Goal: Task Accomplishment & Management: Manage account settings

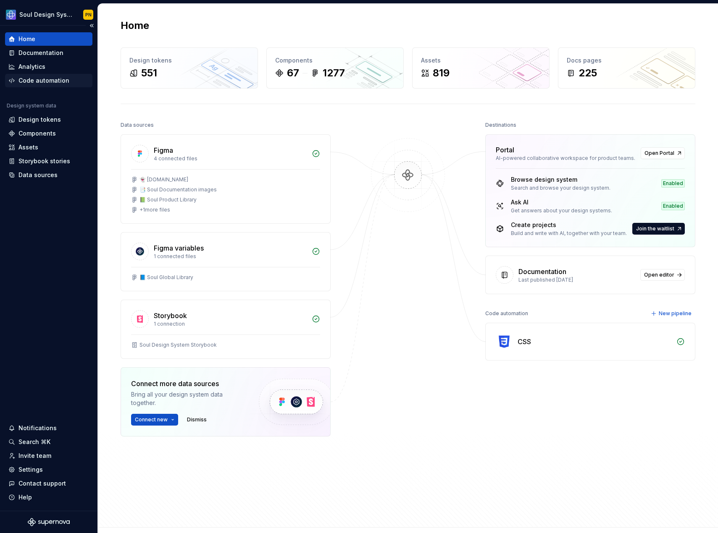
click at [49, 82] on div "Code automation" at bounding box center [43, 80] width 51 height 8
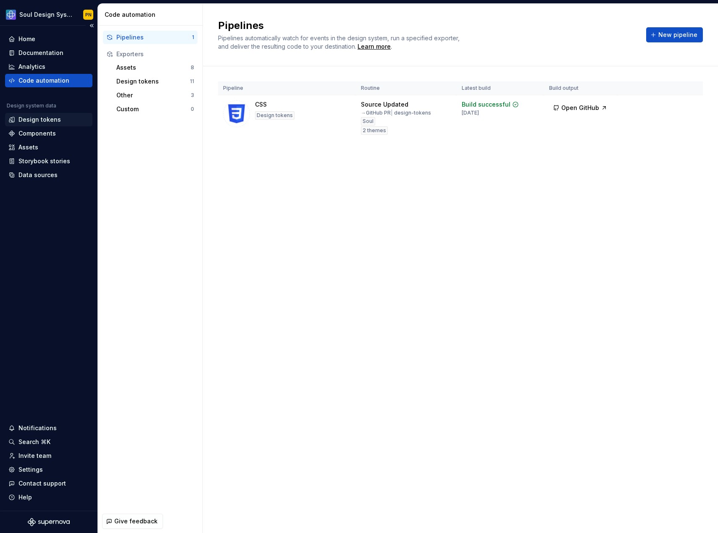
click at [56, 124] on div "Design tokens" at bounding box center [48, 119] width 87 height 13
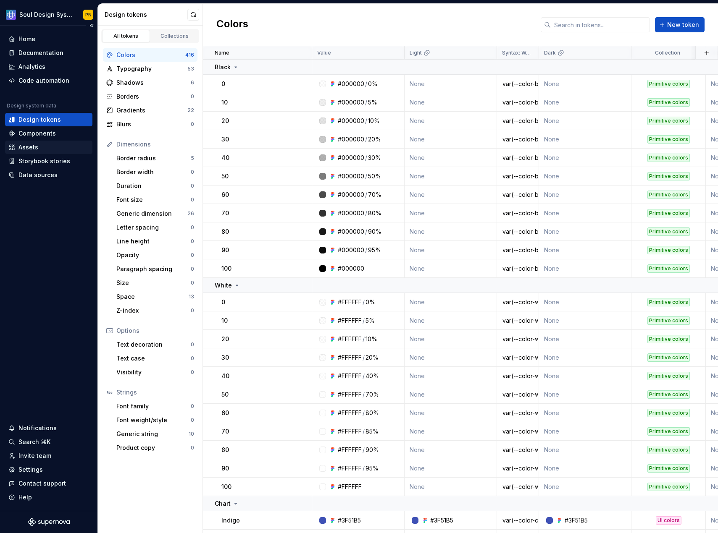
click at [40, 151] on div "Assets" at bounding box center [48, 147] width 81 height 8
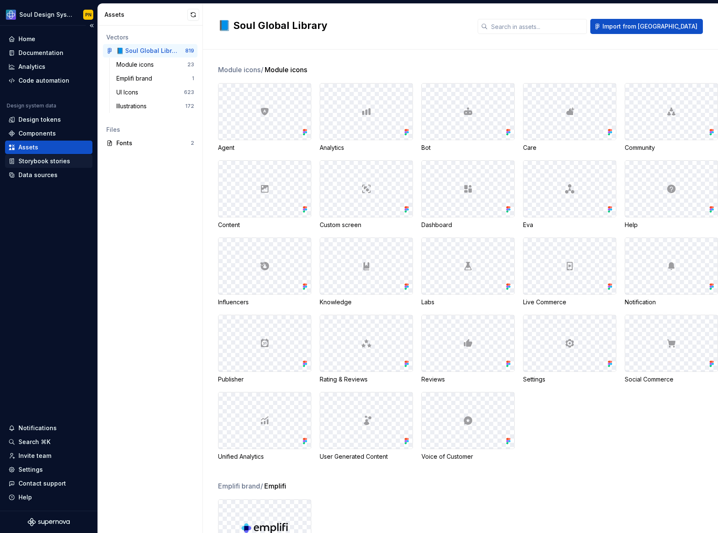
click at [55, 161] on div "Storybook stories" at bounding box center [44, 161] width 52 height 8
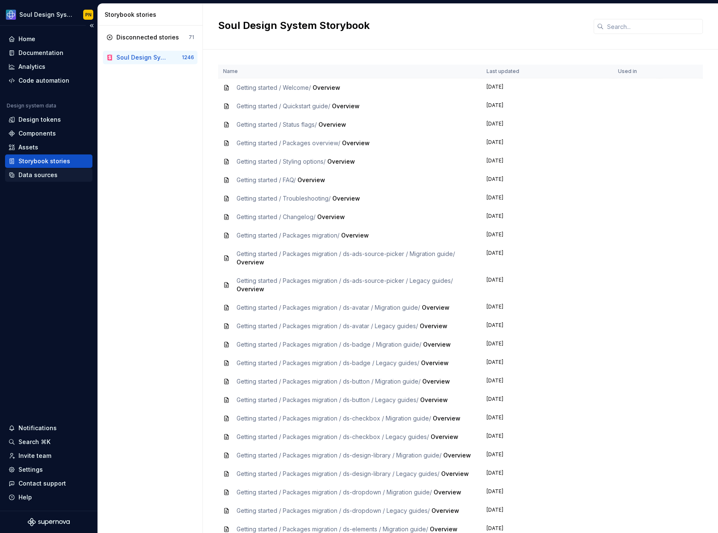
click at [48, 176] on div "Data sources" at bounding box center [37, 175] width 39 height 8
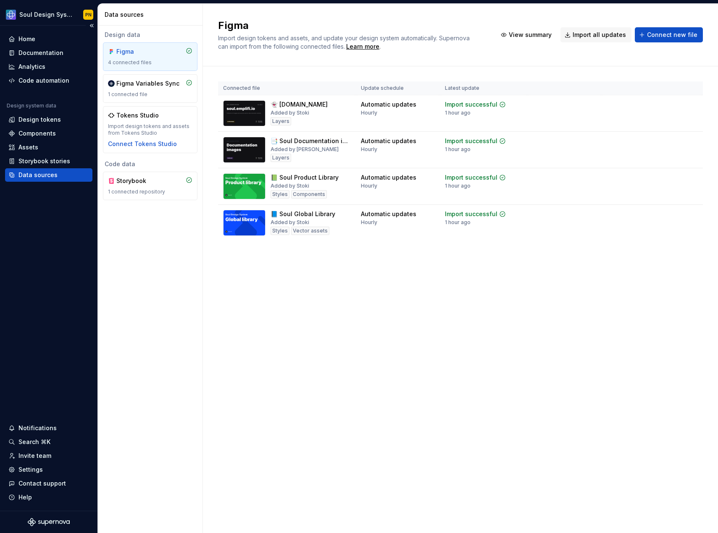
click at [42, 126] on div "Design system data Design tokens Components Assets Storybook stories Data sourc…" at bounding box center [48, 141] width 87 height 79
click at [39, 467] on div "Settings" at bounding box center [30, 470] width 24 height 8
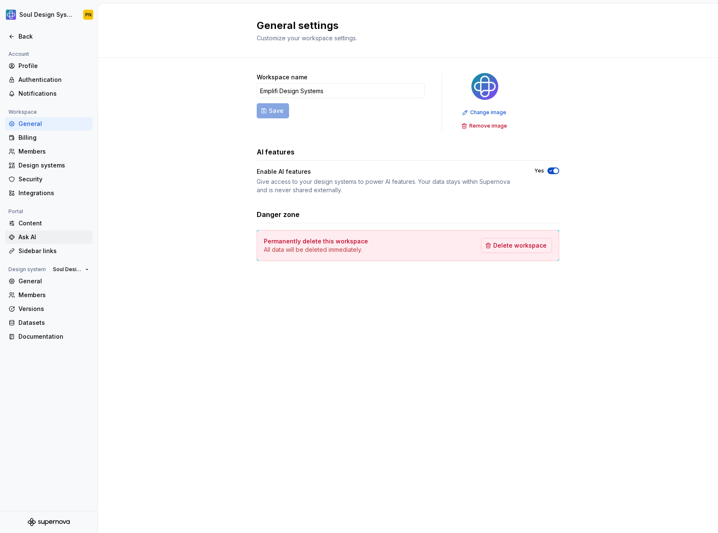
click at [57, 239] on div "Ask AI" at bounding box center [53, 237] width 71 height 8
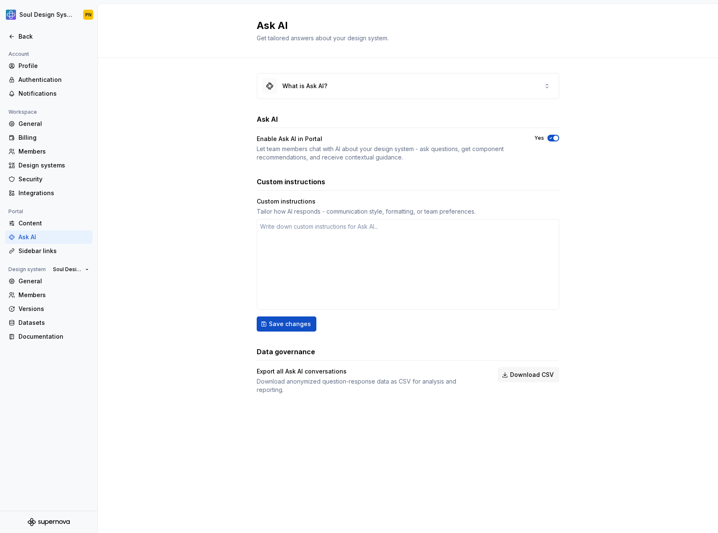
type textarea "*"
click at [312, 91] on div "What is Ask AI?" at bounding box center [294, 86] width 65 height 15
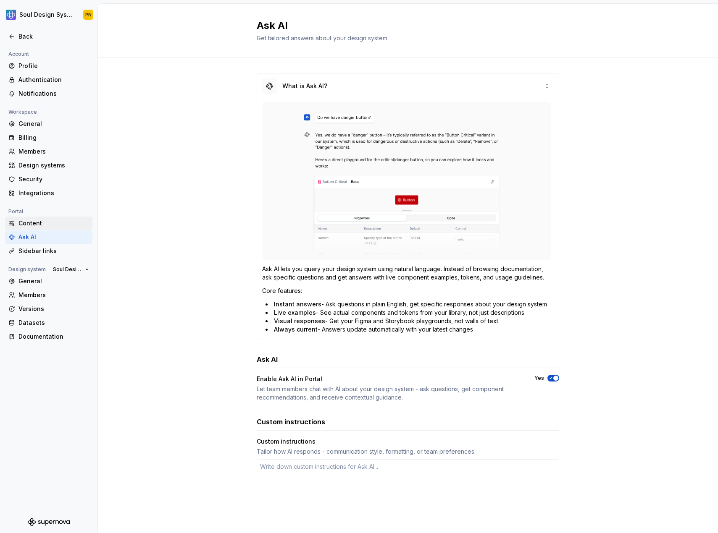
click at [60, 230] on div "Content" at bounding box center [48, 223] width 87 height 13
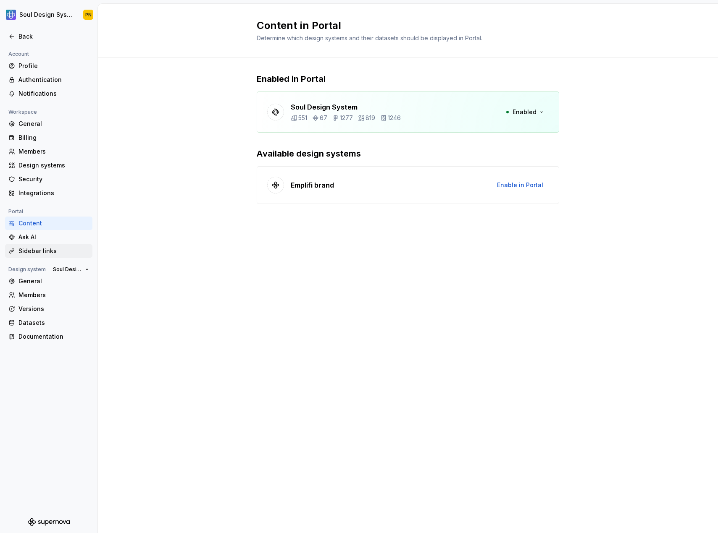
click at [40, 244] on div "Sidebar links" at bounding box center [48, 250] width 87 height 13
